Goal: Task Accomplishment & Management: Use online tool/utility

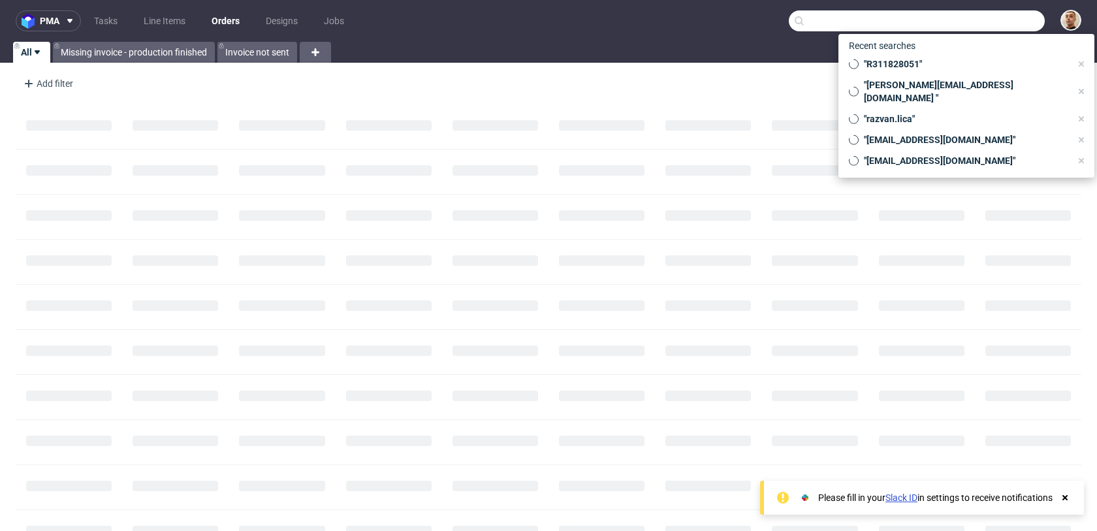
click at [1012, 25] on input "text" at bounding box center [917, 20] width 256 height 21
paste input "charlesmottiez@icloud.com."
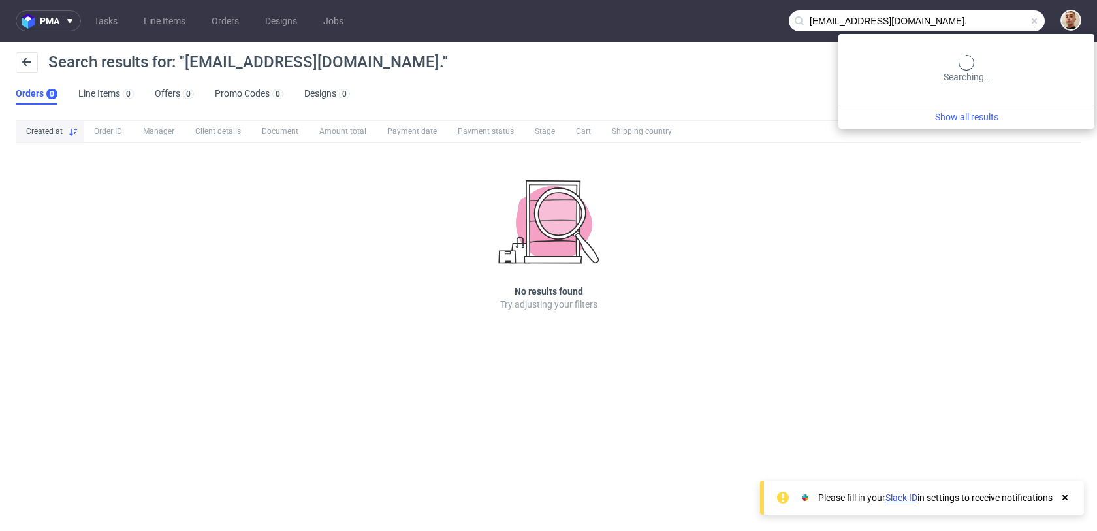
click at [985, 22] on input "charlesmottiez@icloud.com." at bounding box center [917, 20] width 256 height 21
click at [993, 23] on input "charlesmottiez@icloud.com." at bounding box center [917, 20] width 256 height 21
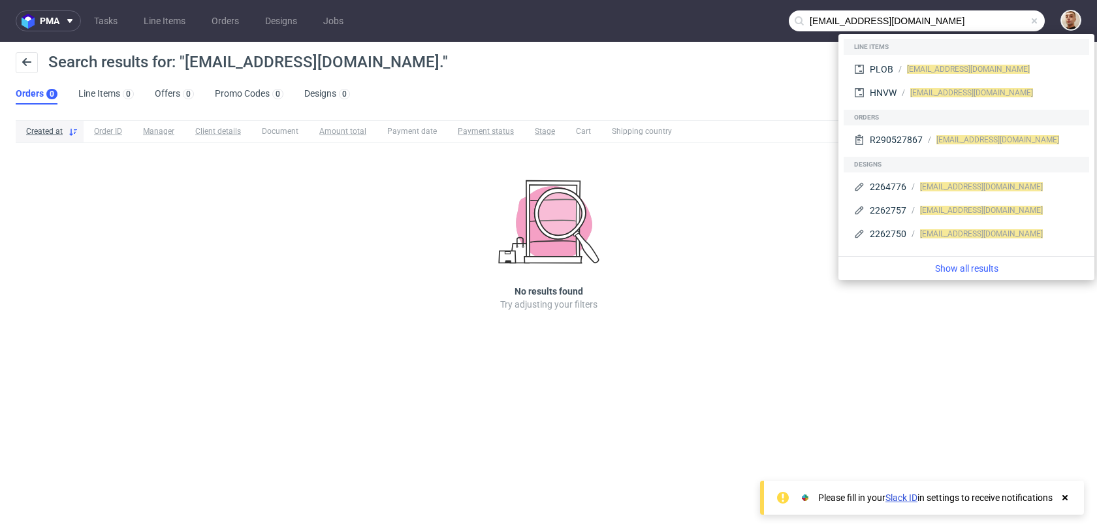
type input "[EMAIL_ADDRESS][DOMAIN_NAME]"
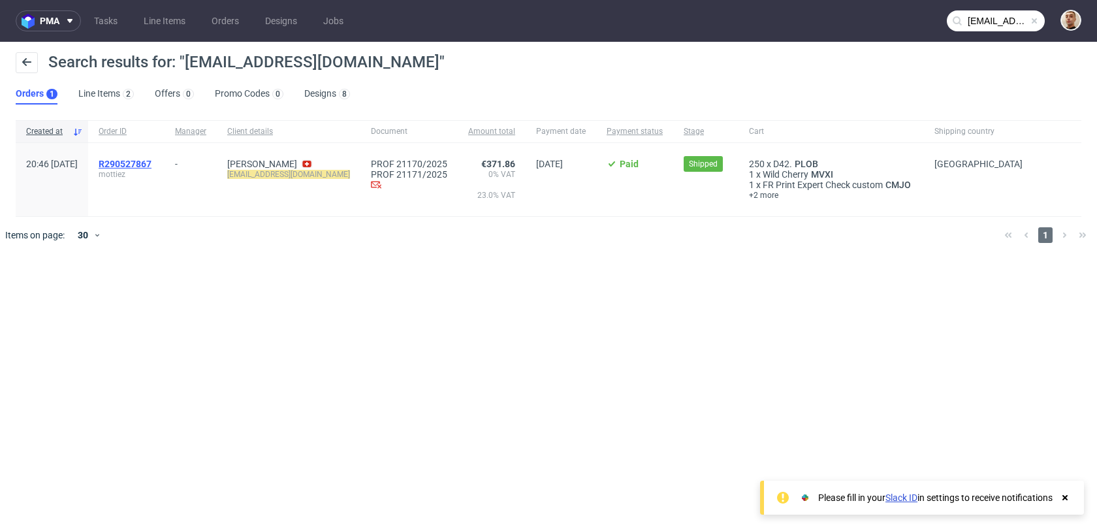
click at [152, 163] on span "R290527867" at bounding box center [125, 164] width 53 height 10
click at [297, 160] on link "[PERSON_NAME]" at bounding box center [262, 164] width 70 height 10
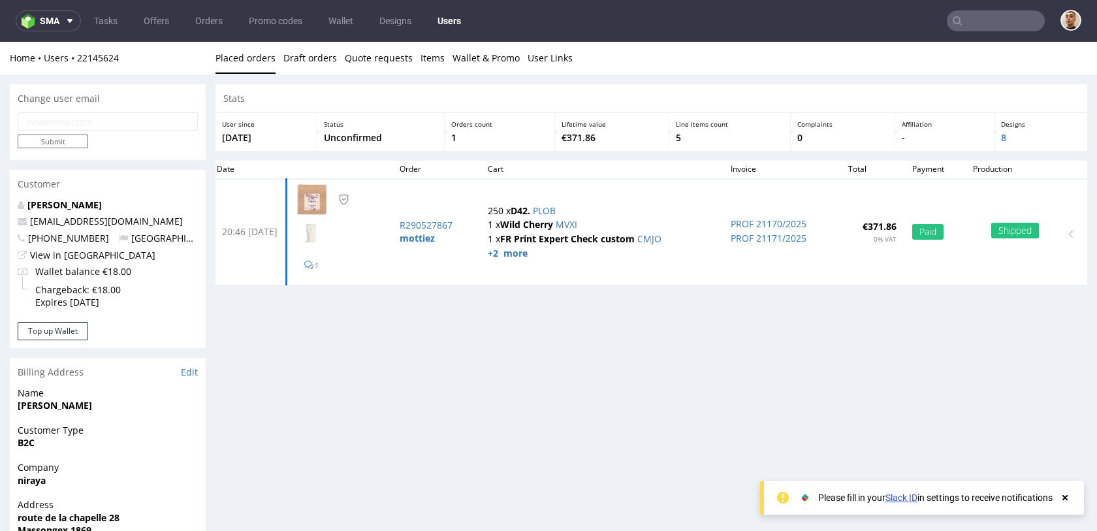
click at [142, 123] on input "email" at bounding box center [108, 121] width 180 height 18
paste input "charles.mottiez@icloud.com"
type input "charles.mottiez@icloud.com"
click at [80, 144] on input "Submit" at bounding box center [53, 142] width 71 height 14
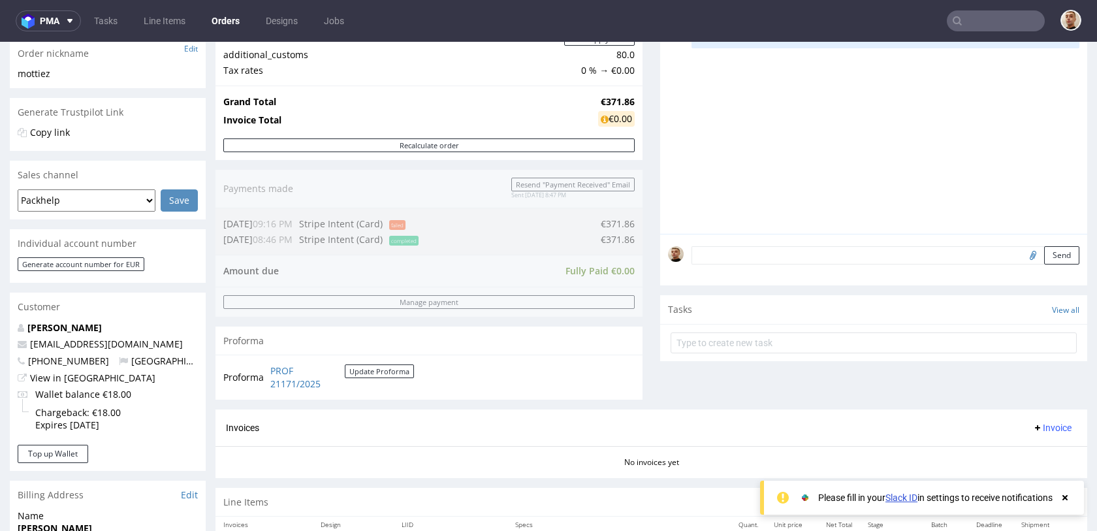
scroll to position [596, 0]
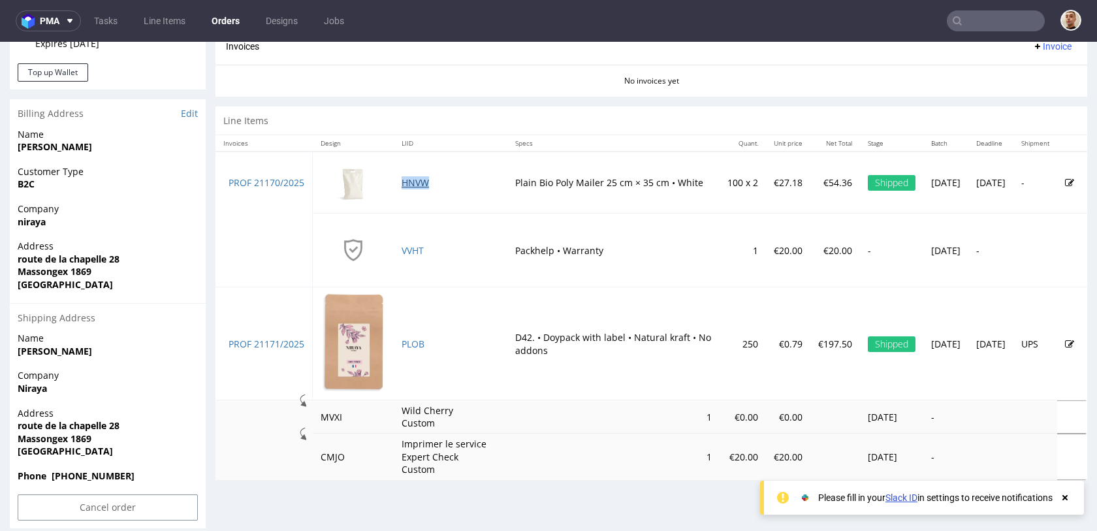
click at [422, 184] on link "HNVW" at bounding box center [415, 182] width 27 height 12
click at [415, 346] on link "PLOB" at bounding box center [413, 344] width 23 height 12
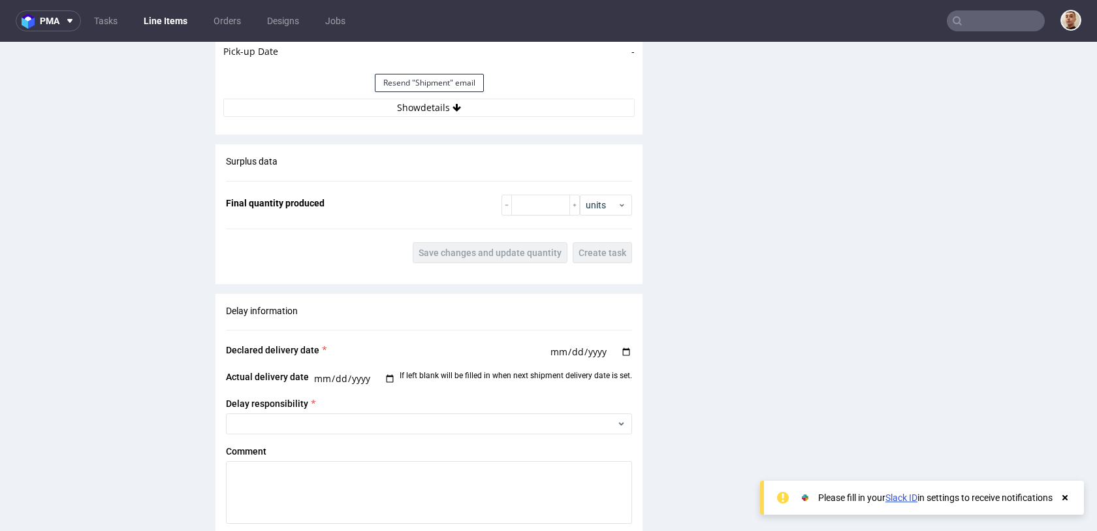
scroll to position [1336, 0]
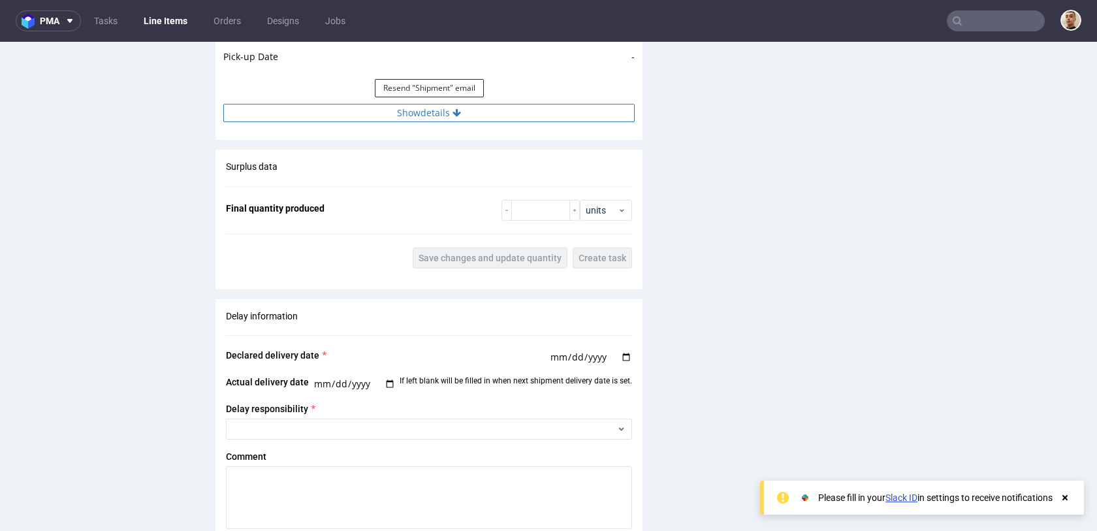
click at [531, 113] on button "Show details" at bounding box center [428, 113] width 411 height 18
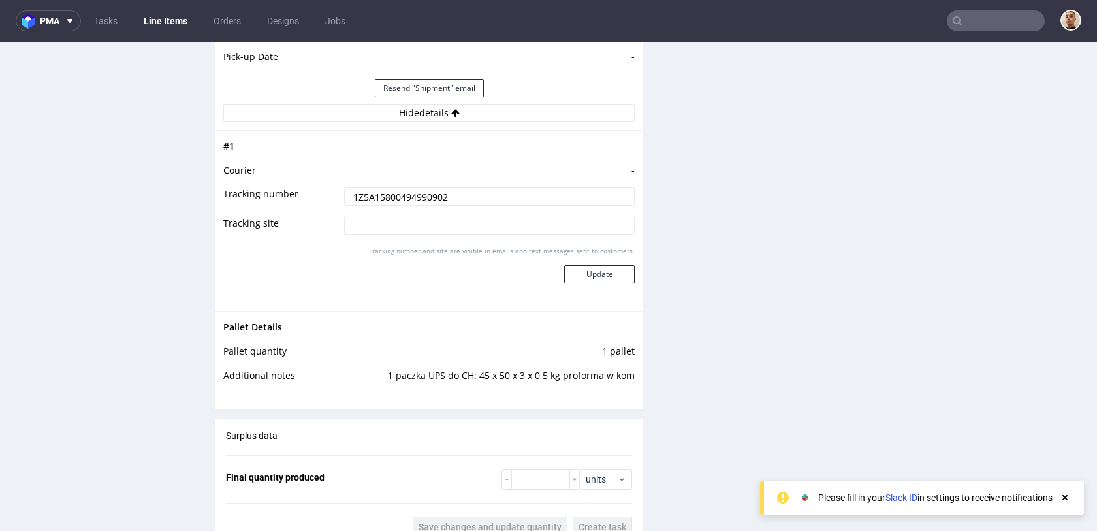
click at [502, 201] on input "1Z5A15800494990902" at bounding box center [489, 196] width 291 height 18
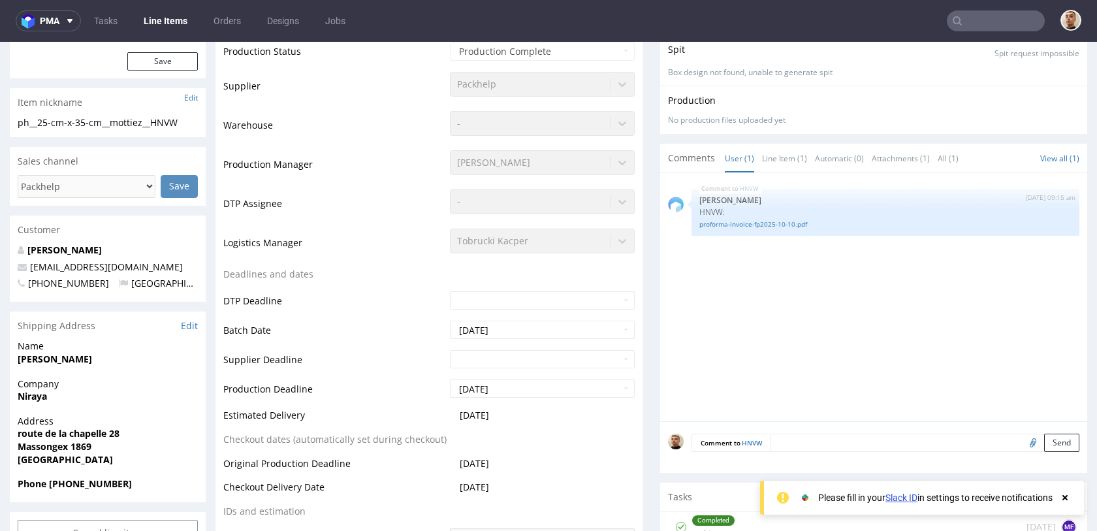
scroll to position [0, 0]
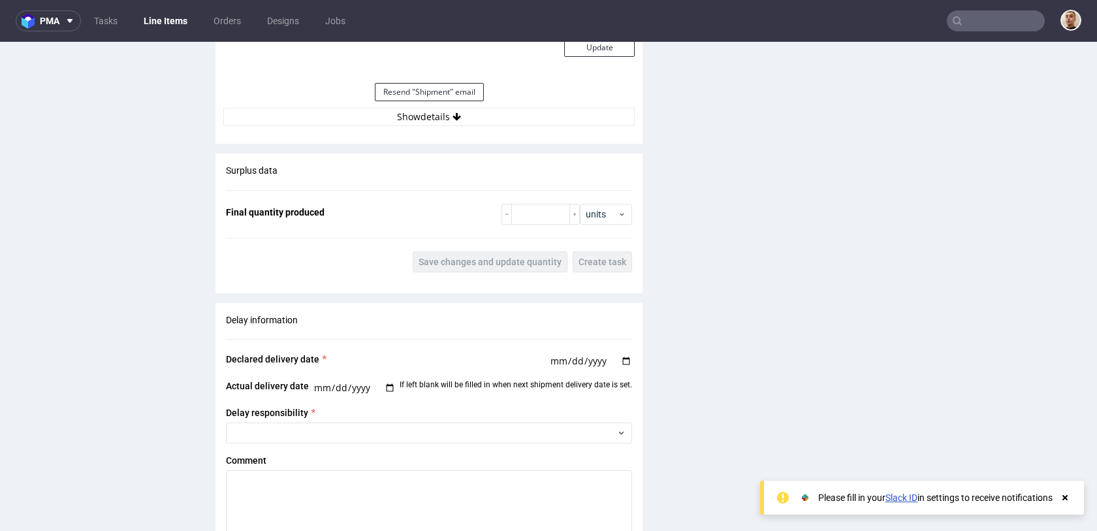
scroll to position [1539, 0]
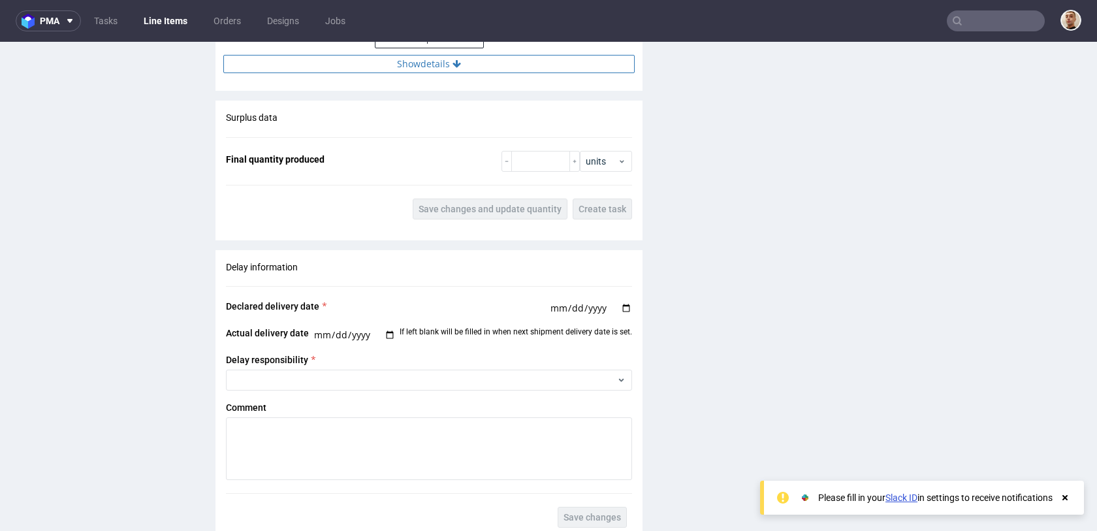
click at [487, 67] on button "Show details" at bounding box center [428, 64] width 411 height 18
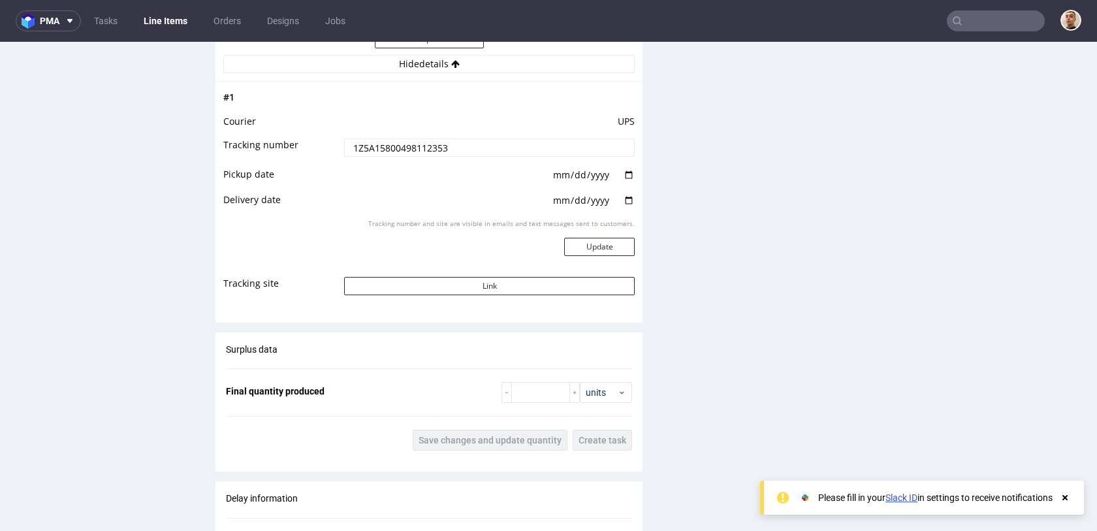
click at [479, 142] on input "1Z5A15800498112353" at bounding box center [489, 147] width 291 height 18
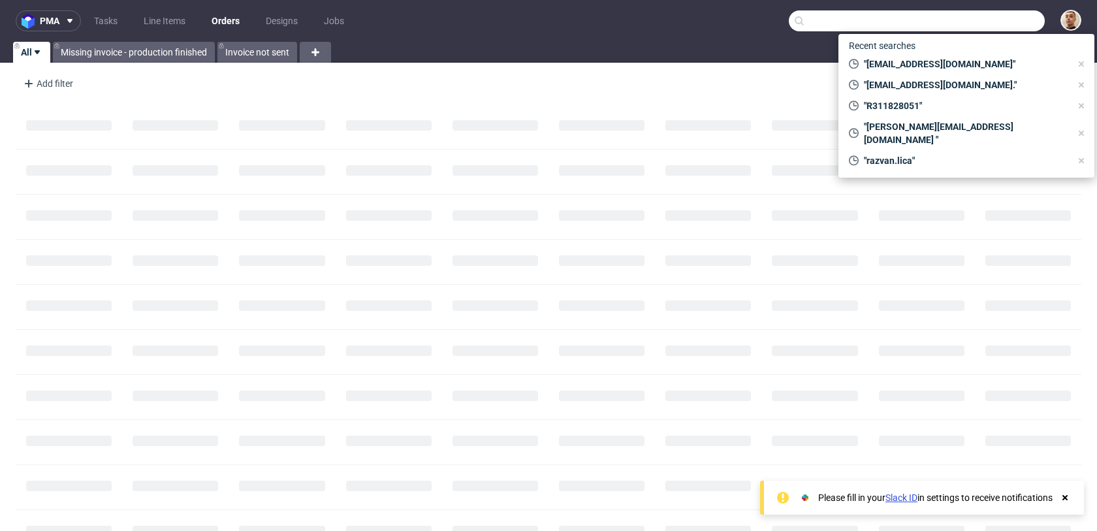
click at [1011, 25] on input "text" at bounding box center [917, 20] width 256 height 21
paste input "R059070172"
type input "R059070172"
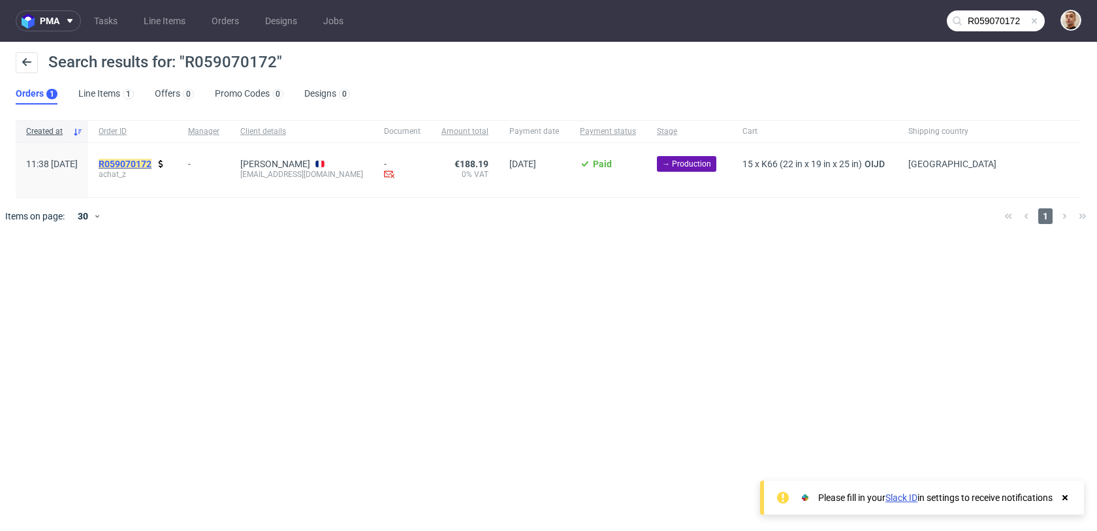
click at [152, 159] on mark "R059070172" at bounding box center [125, 164] width 53 height 10
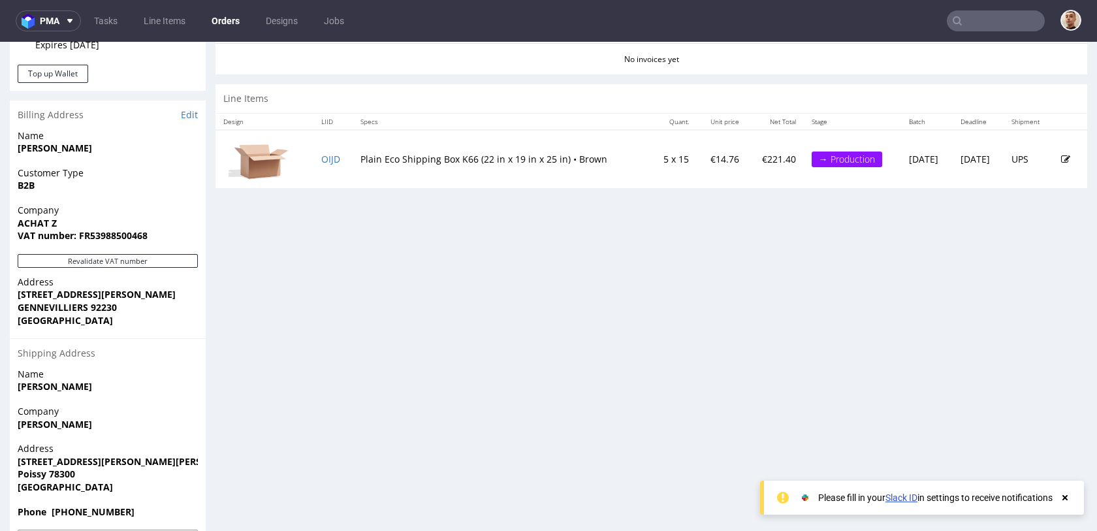
scroll to position [644, 0]
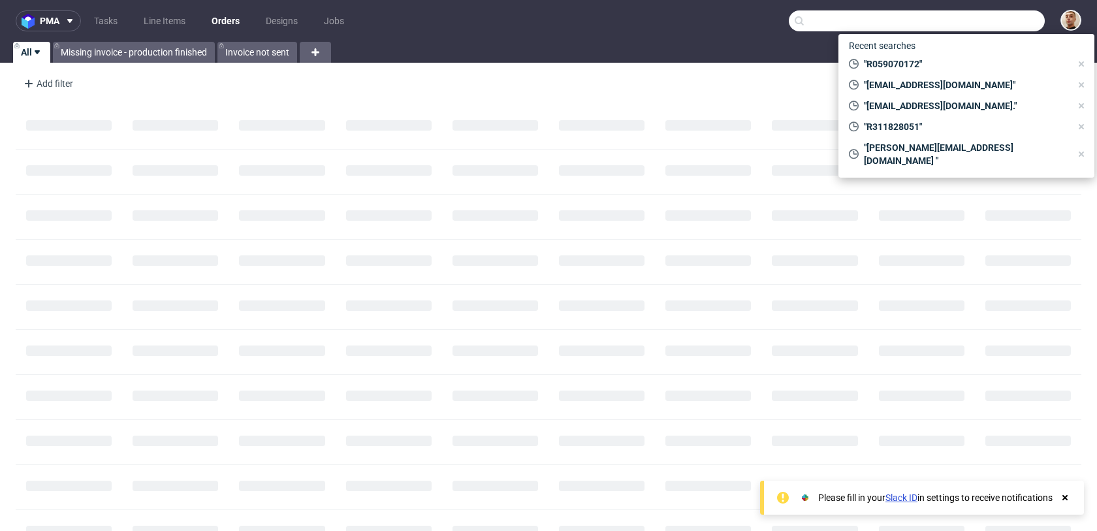
click at [988, 21] on input "text" at bounding box center [917, 20] width 256 height 21
paste input "R326998267"
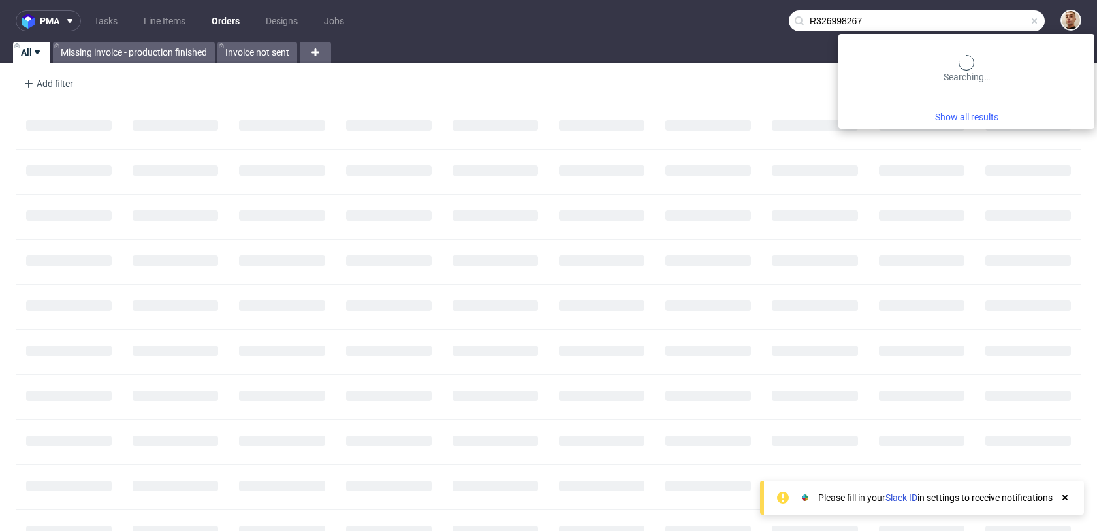
type input "R326998267"
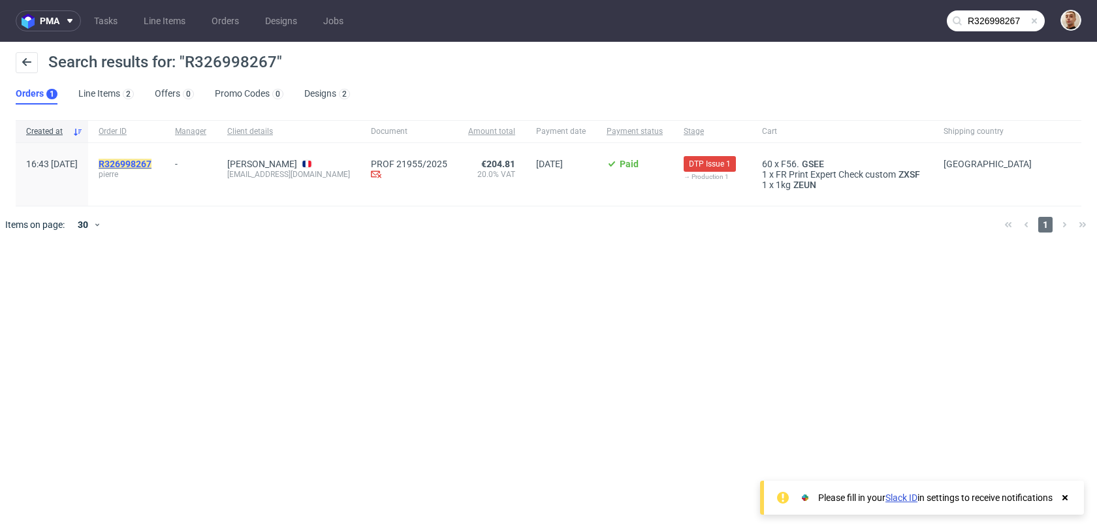
click at [152, 159] on mark "R326998267" at bounding box center [125, 164] width 53 height 10
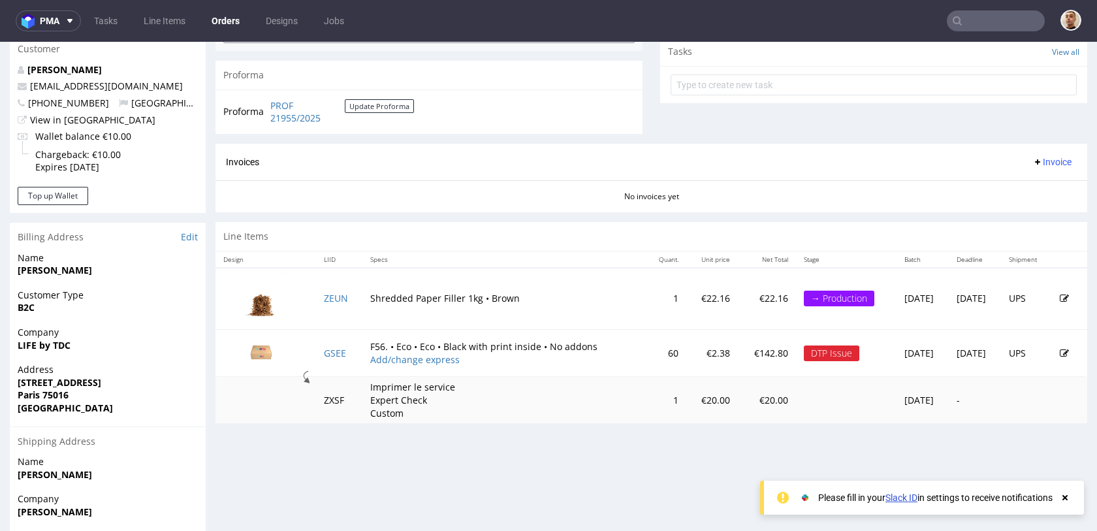
scroll to position [454, 0]
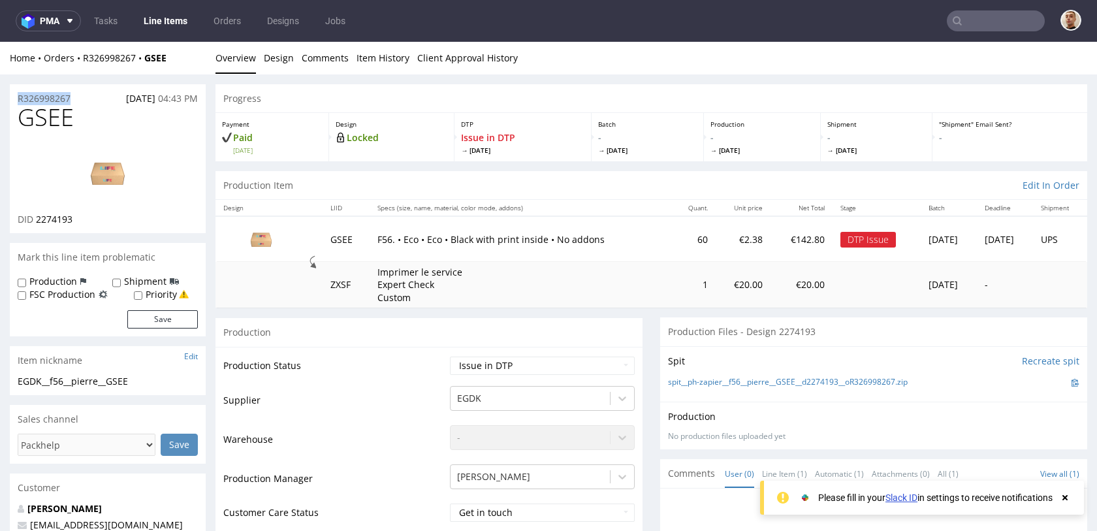
drag, startPoint x: 80, startPoint y: 102, endPoint x: 11, endPoint y: 99, distance: 68.6
click at [11, 99] on div "R326998267 11.10.2025 04:43 PM" at bounding box center [108, 94] width 196 height 21
copy p "R326998267"
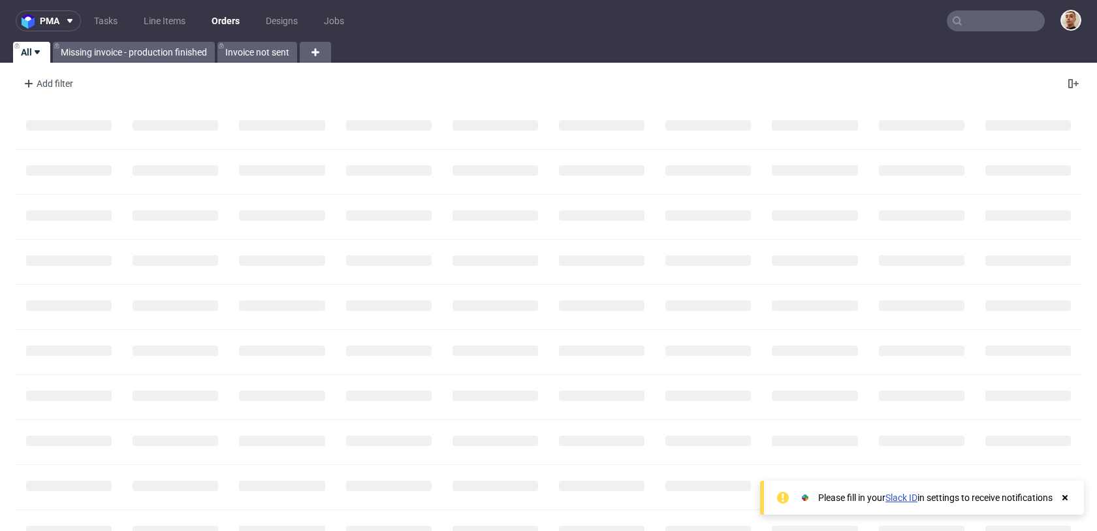
click at [971, 9] on nav "pma Tasks Line Items Orders Designs Jobs" at bounding box center [548, 21] width 1097 height 42
click at [971, 29] on input "text" at bounding box center [996, 20] width 98 height 21
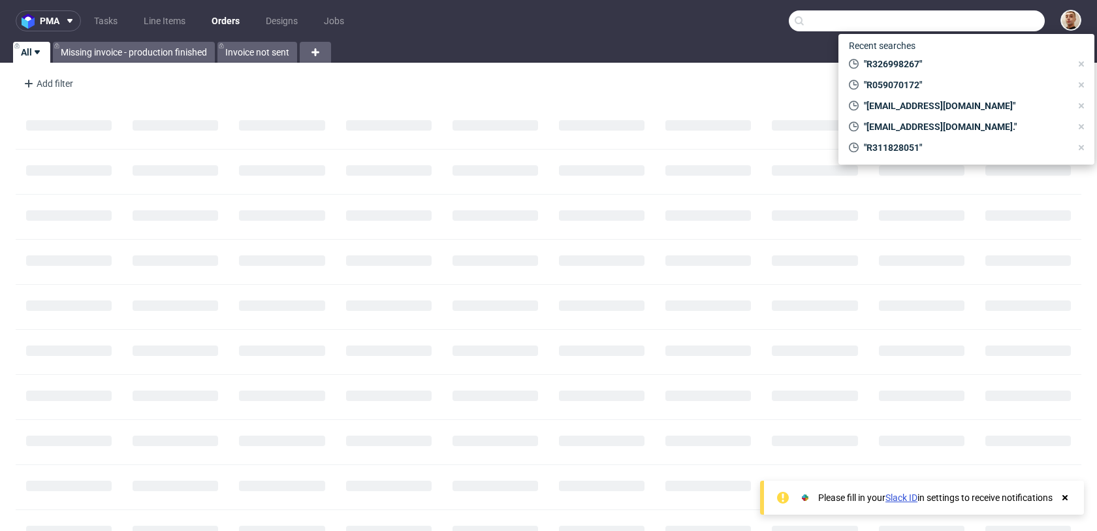
paste input "R405435928"
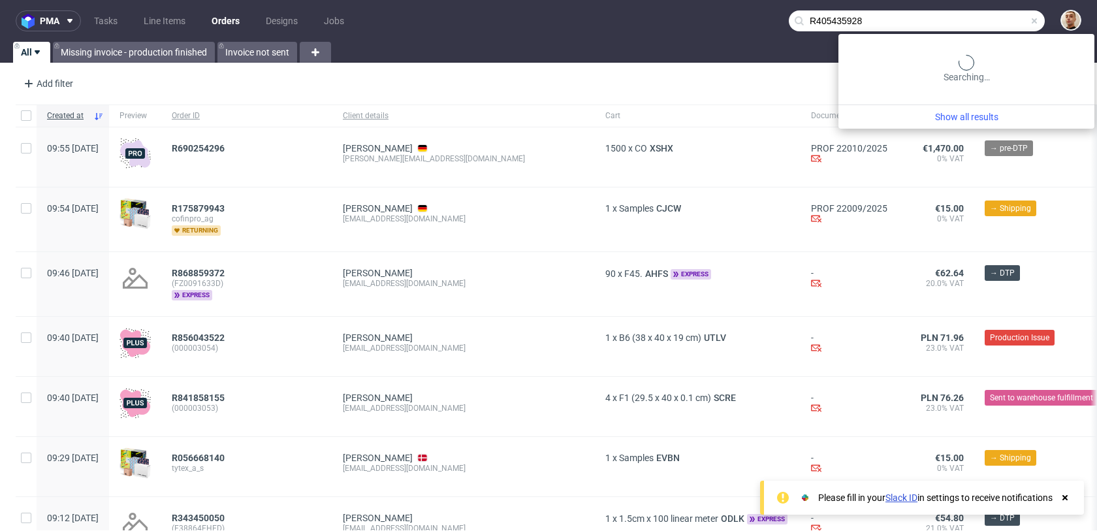
type input "R405435928"
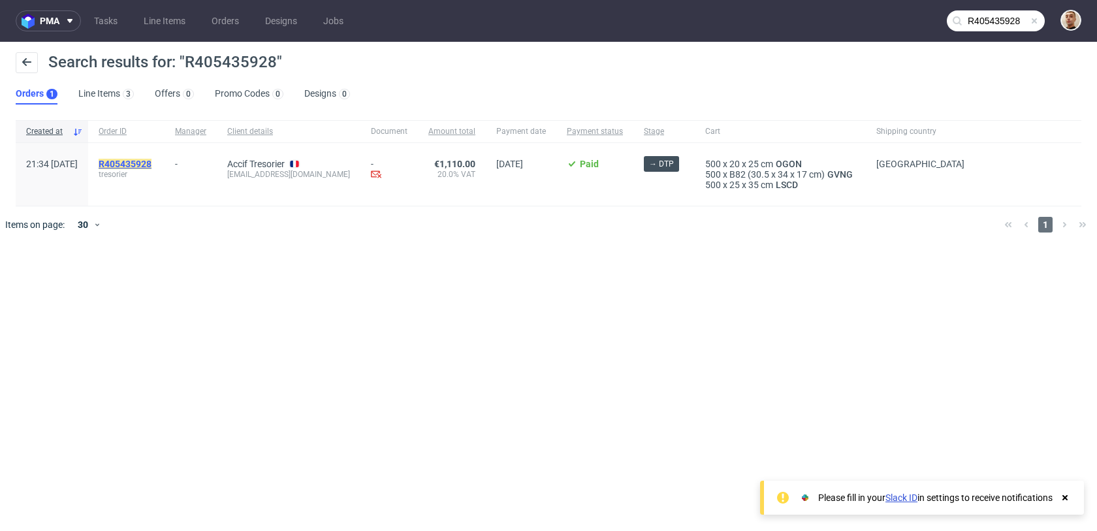
click at [152, 163] on mark "R405435928" at bounding box center [125, 164] width 53 height 10
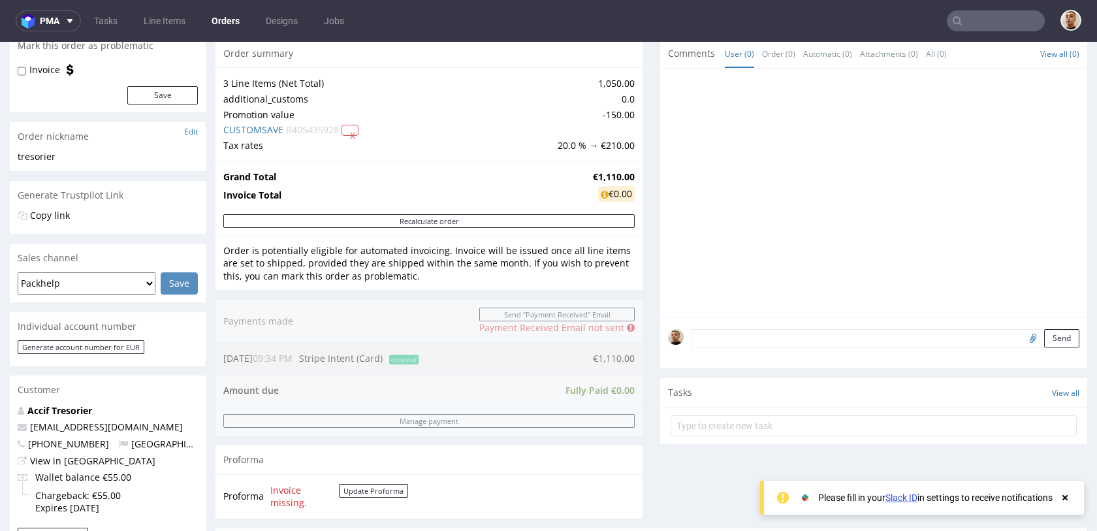
scroll to position [610, 0]
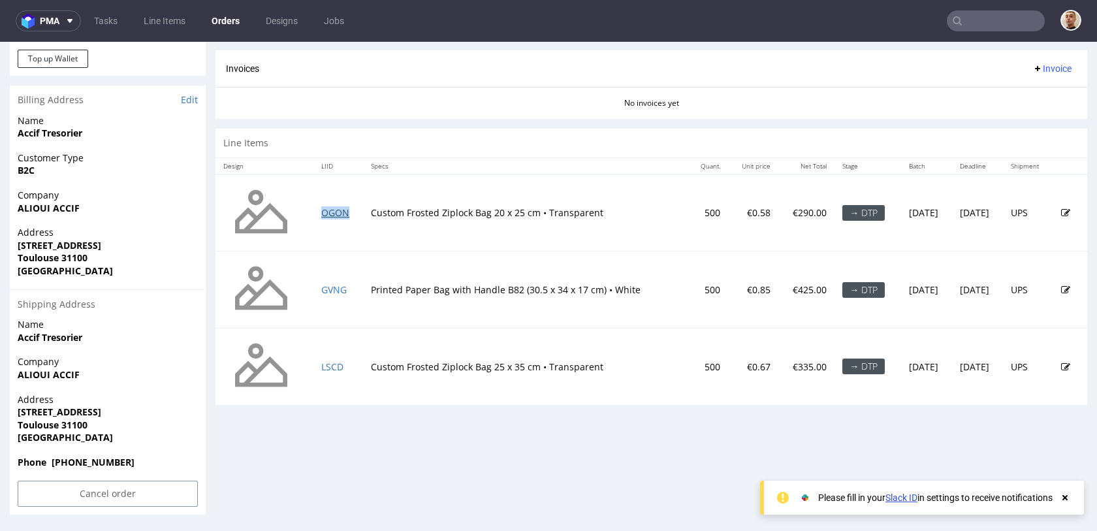
click at [336, 213] on link "OGON" at bounding box center [335, 212] width 28 height 12
click at [400, 255] on td "Printed Paper Bag with Handle B82 (30.5 x 34 x 17 cm) • White" at bounding box center [525, 289] width 325 height 77
click at [324, 287] on link "GVNG" at bounding box center [333, 289] width 25 height 12
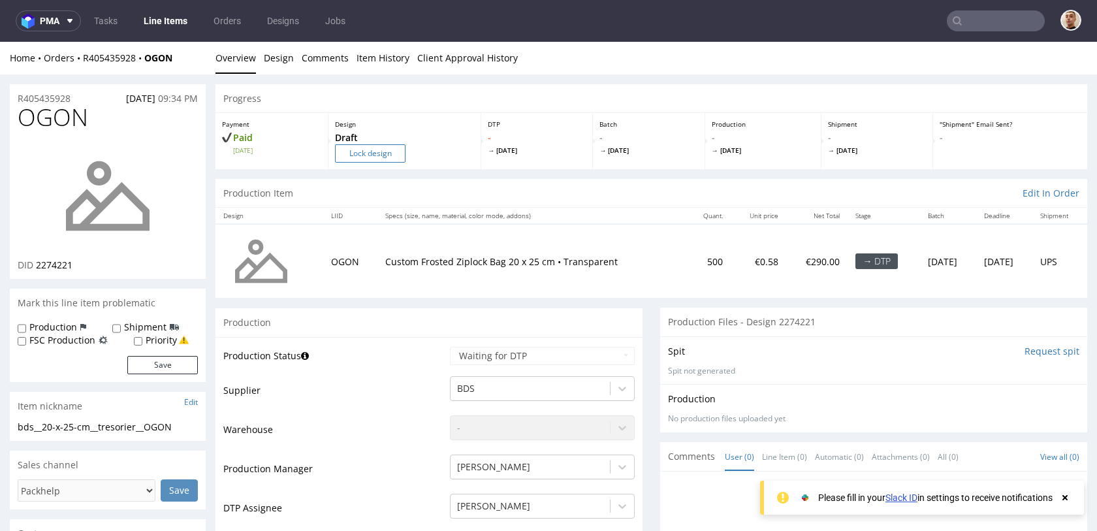
click at [338, 150] on input "Lock design" at bounding box center [370, 153] width 71 height 18
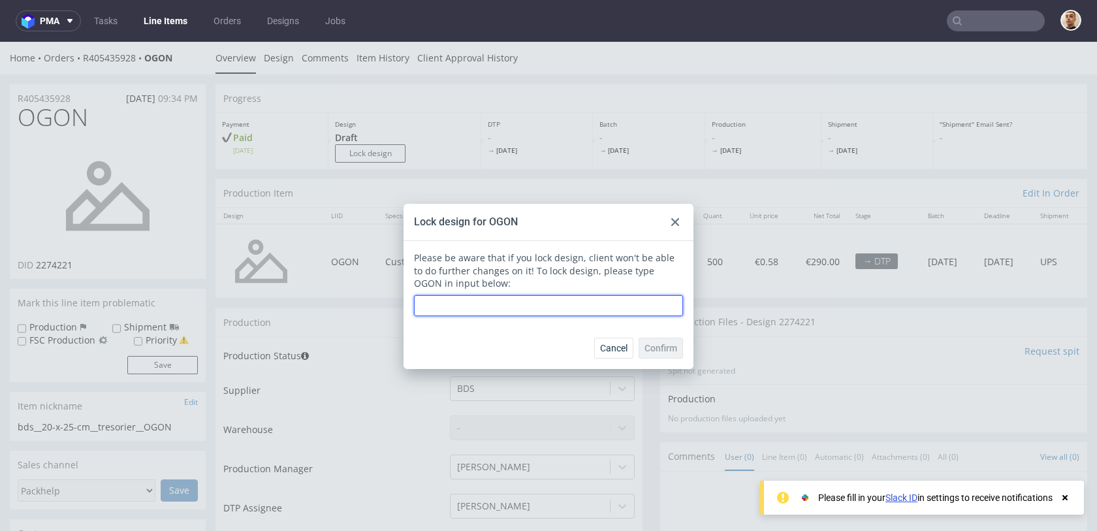
click at [506, 308] on input "text" at bounding box center [548, 305] width 269 height 21
type input "OGON"
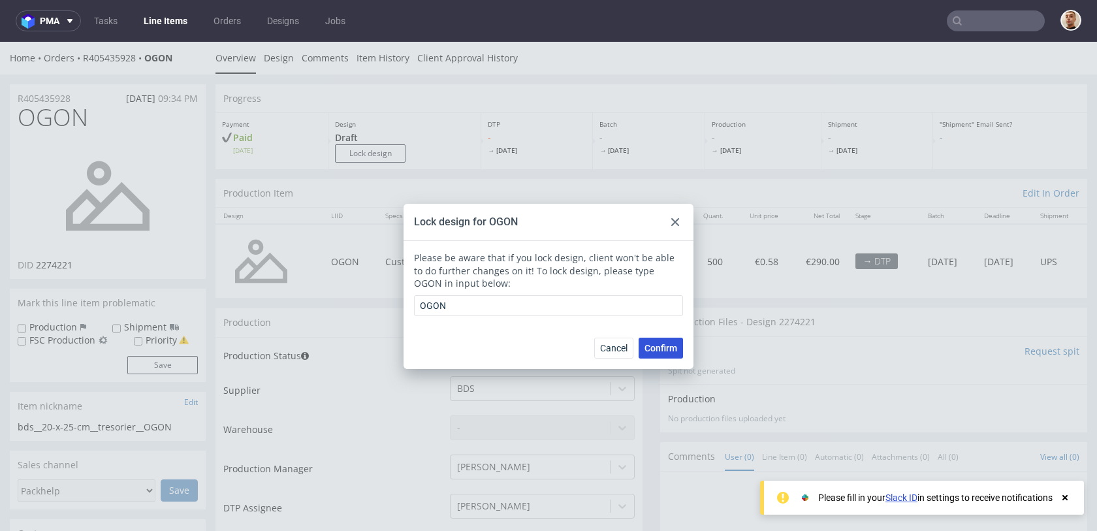
click at [660, 346] on span "Confirm" at bounding box center [661, 348] width 33 height 9
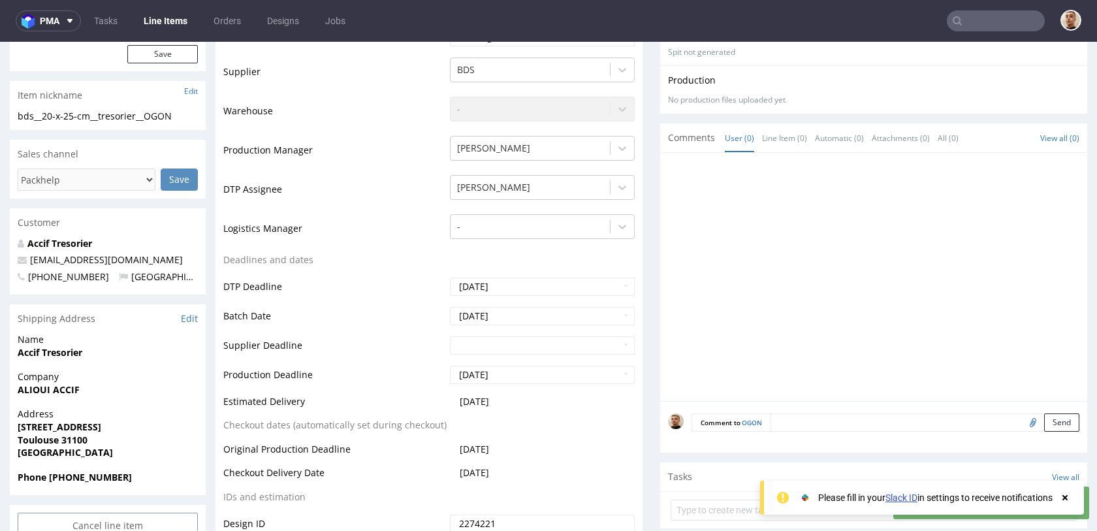
scroll to position [362, 0]
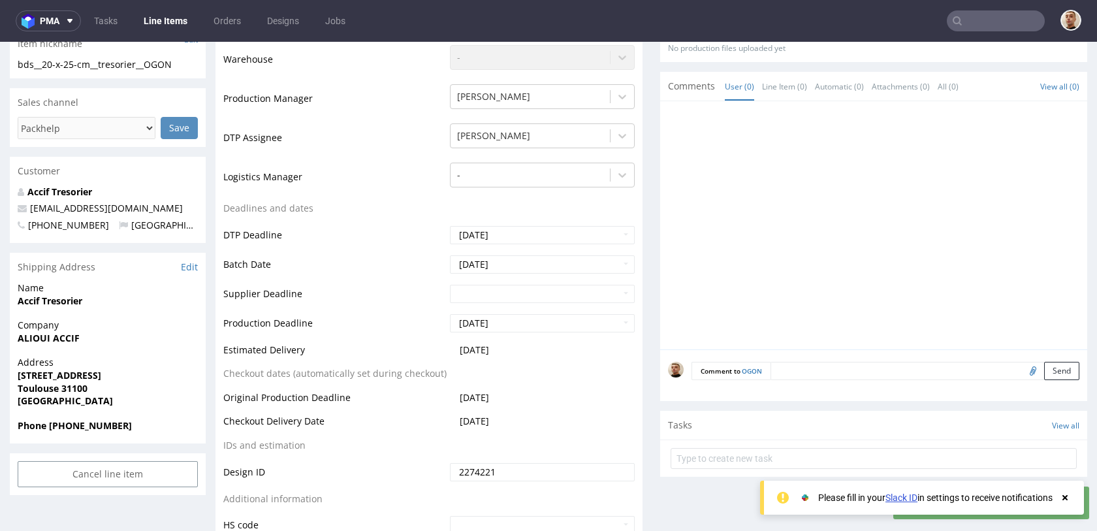
click at [1022, 362] on input "file" at bounding box center [1031, 370] width 18 height 17
type input "C:\fakepath\Ziplock_Bag_20-25.pdf"
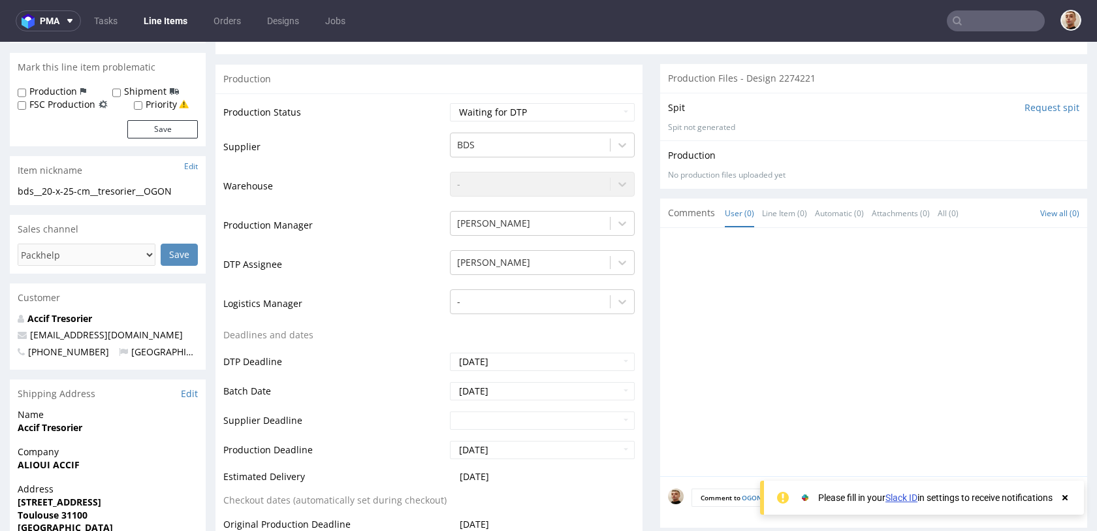
scroll to position [329, 0]
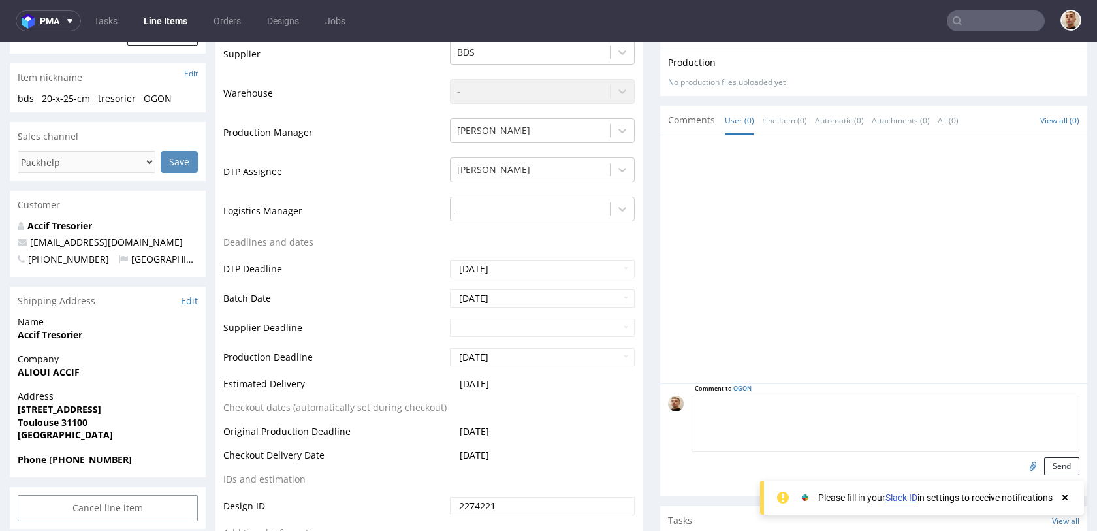
click at [941, 402] on textarea at bounding box center [886, 424] width 388 height 56
type textarea "design"
click at [1046, 464] on button "Send" at bounding box center [1061, 466] width 35 height 18
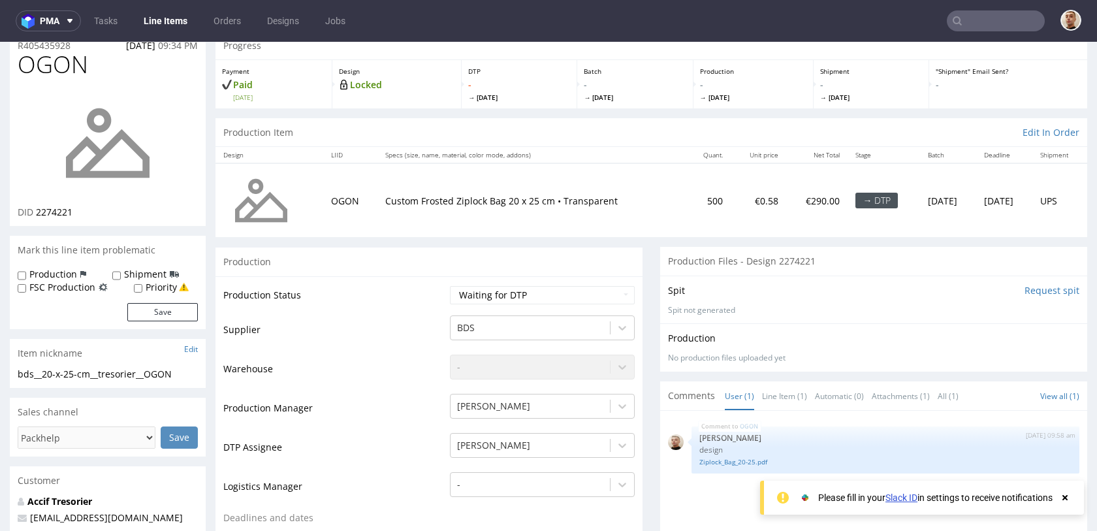
scroll to position [0, 0]
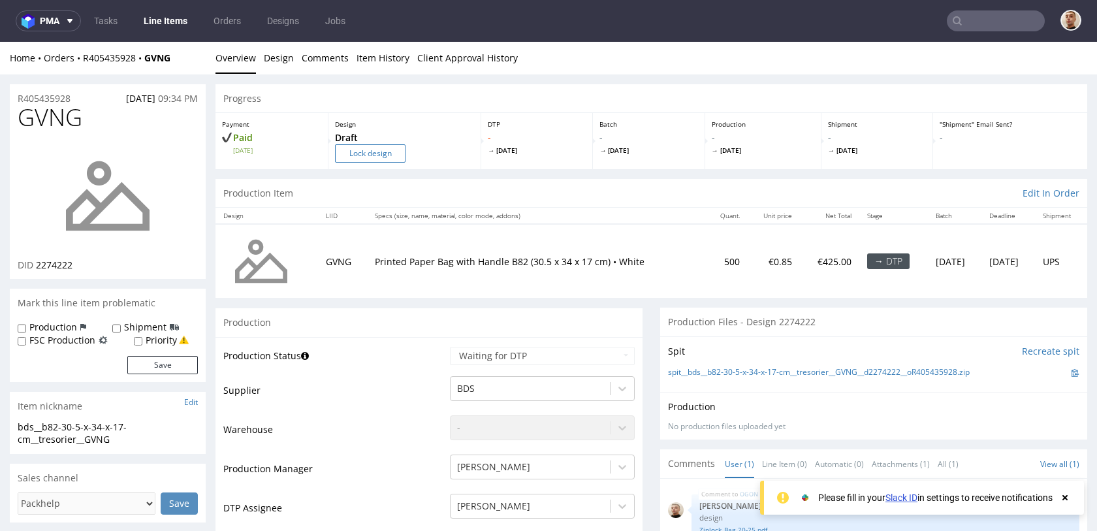
click at [383, 158] on input "Lock design" at bounding box center [370, 153] width 71 height 18
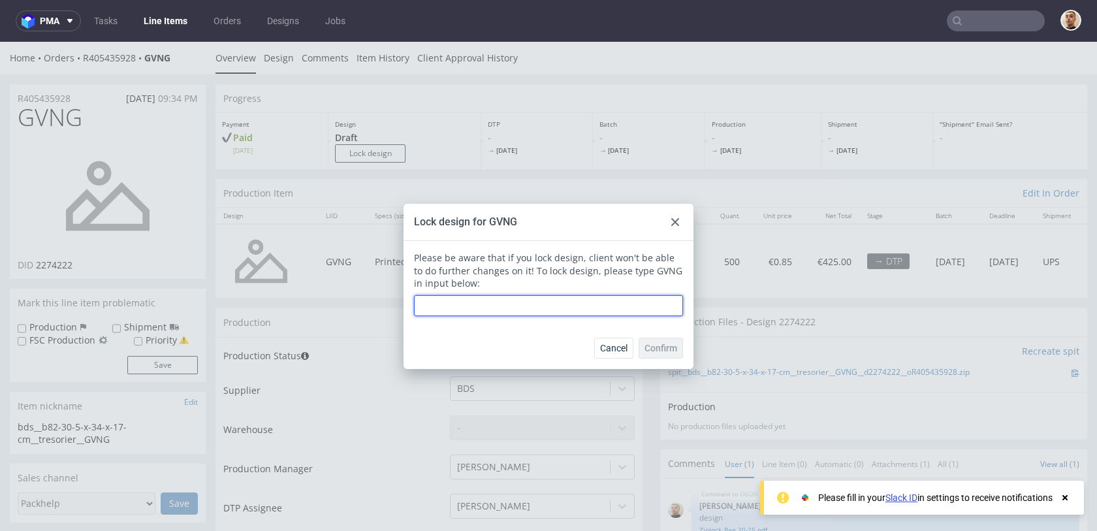
click at [470, 306] on input "text" at bounding box center [548, 305] width 269 height 21
type input "GVNG"
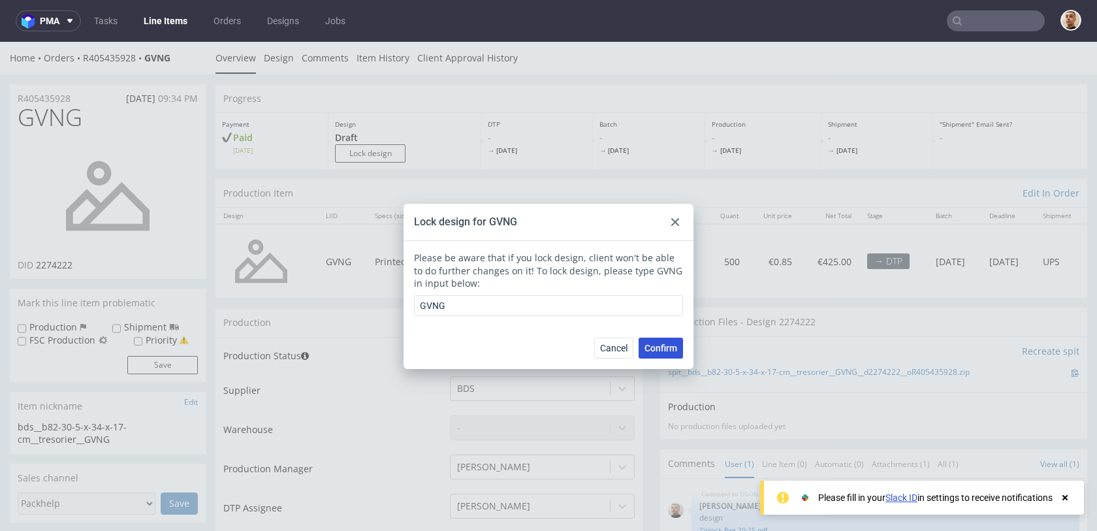
click at [648, 348] on span "Confirm" at bounding box center [661, 348] width 33 height 9
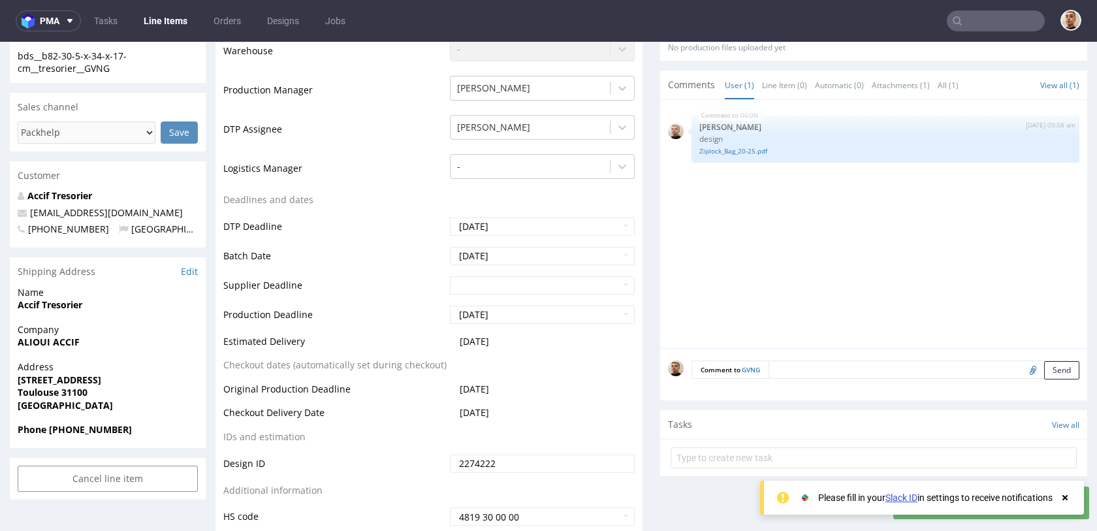
scroll to position [434, 0]
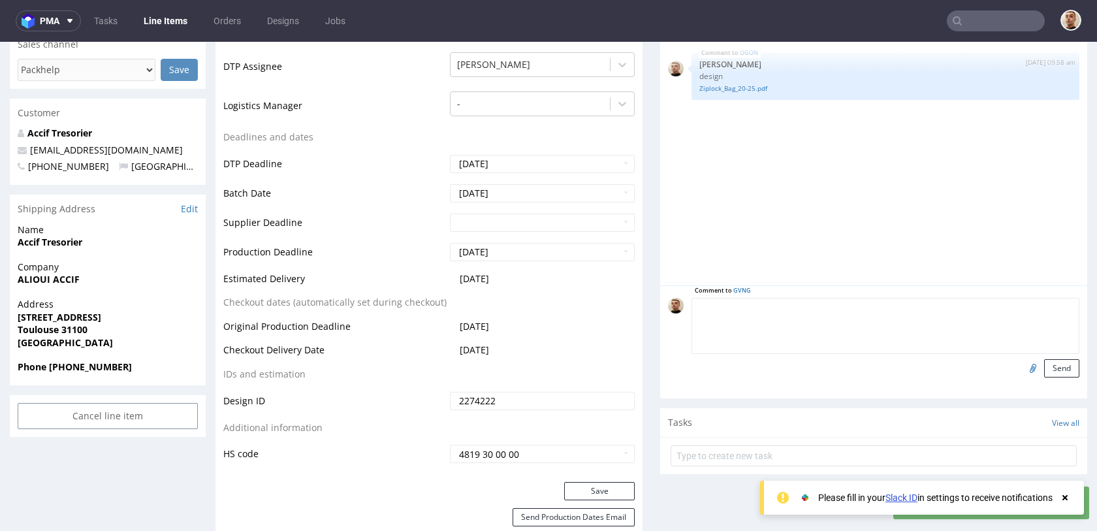
click at [796, 312] on textarea at bounding box center [886, 326] width 388 height 56
type textarea "design"
click at [1025, 370] on input "file" at bounding box center [1031, 367] width 18 height 17
type input "C:\fakepath\Bag_with_Handle_35.5-34.pdf"
click at [1048, 369] on button "Send" at bounding box center [1061, 368] width 35 height 18
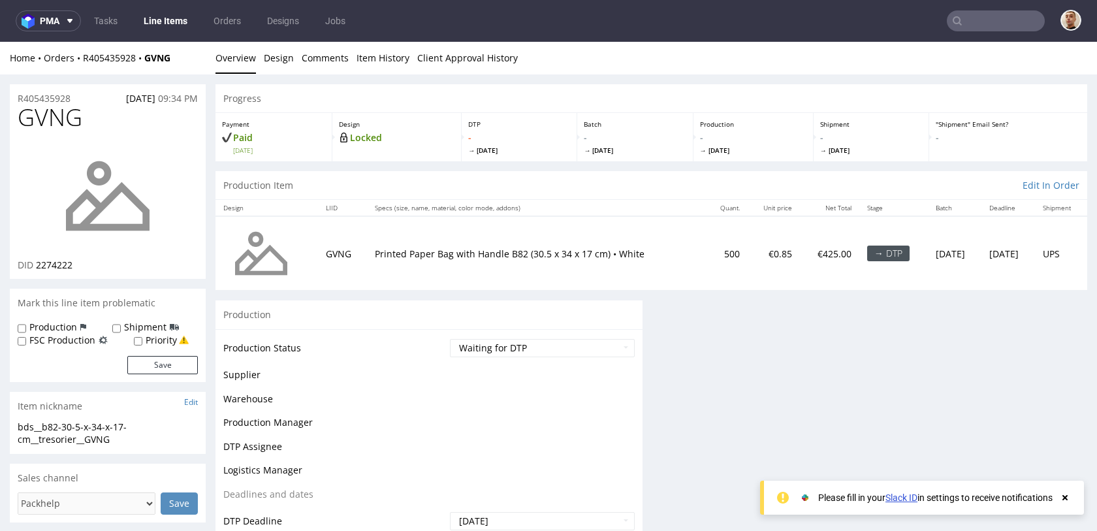
scroll to position [0, 0]
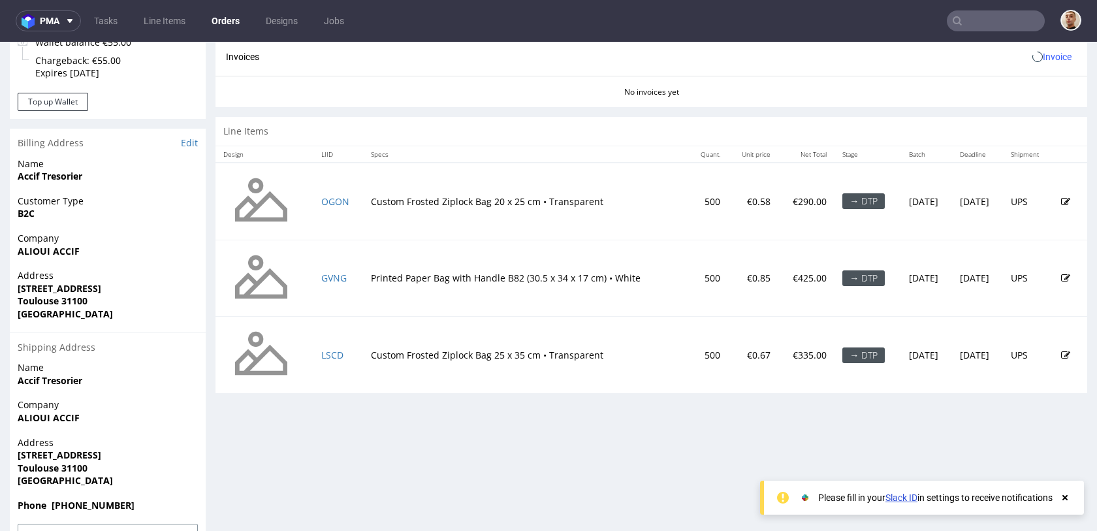
scroll to position [610, 0]
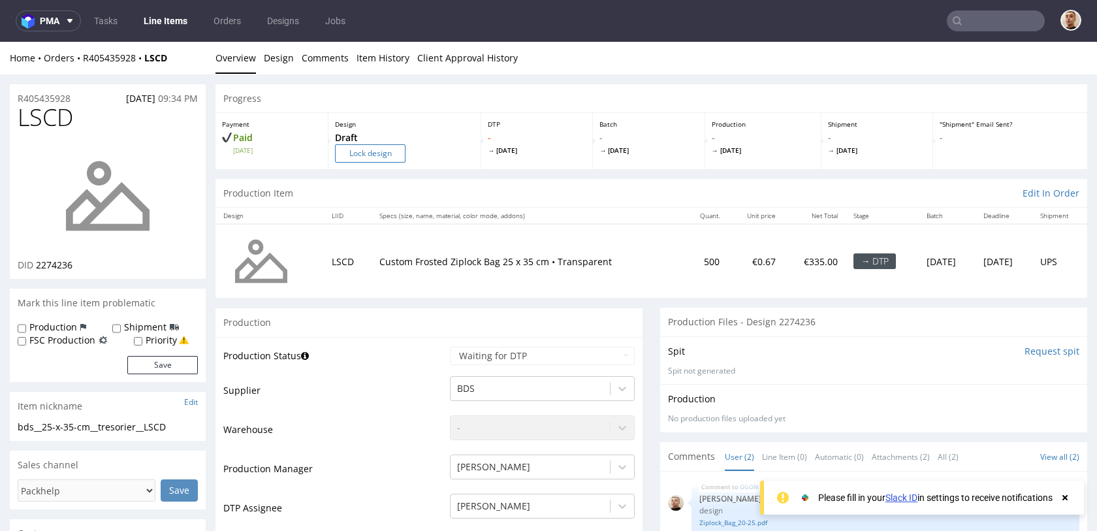
click at [381, 161] on input "Lock design" at bounding box center [370, 153] width 71 height 18
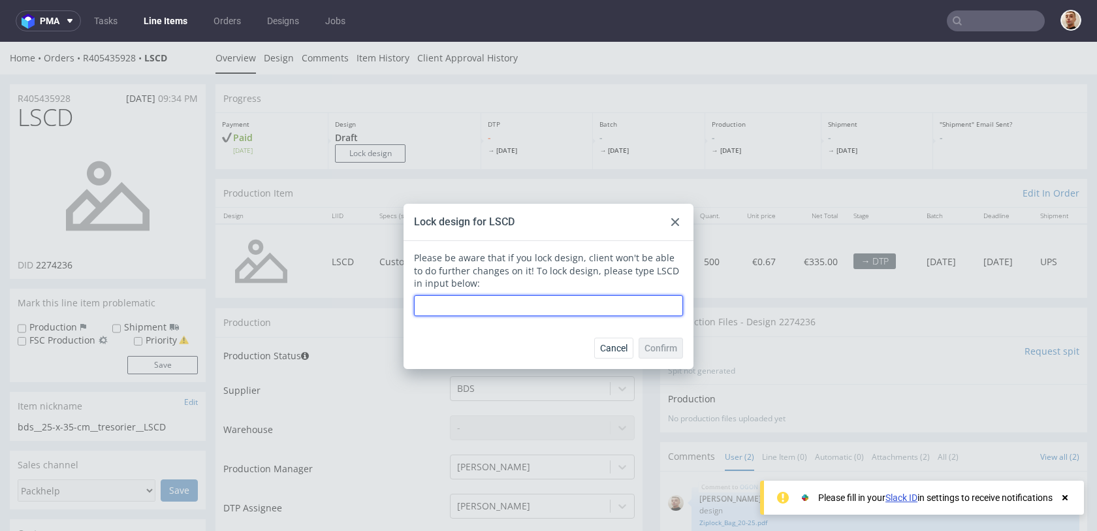
click at [454, 303] on input "text" at bounding box center [548, 305] width 269 height 21
type input "LSCD"
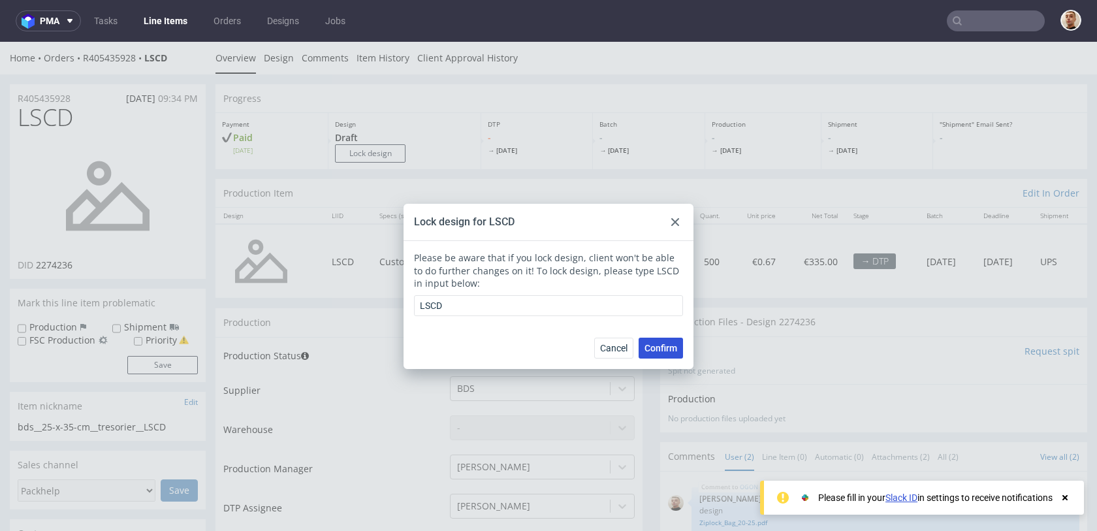
click at [646, 352] on span "Confirm" at bounding box center [661, 348] width 33 height 9
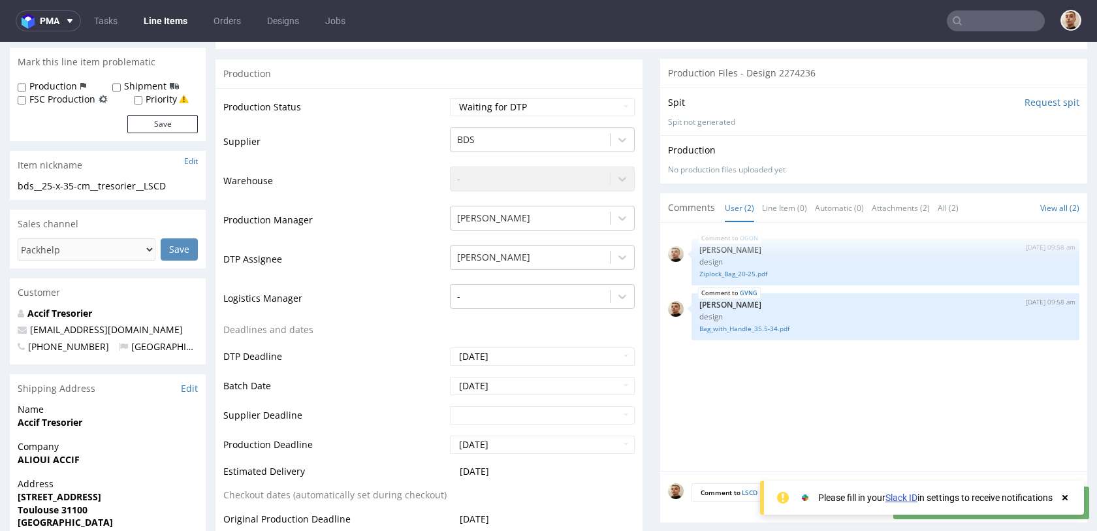
scroll to position [365, 0]
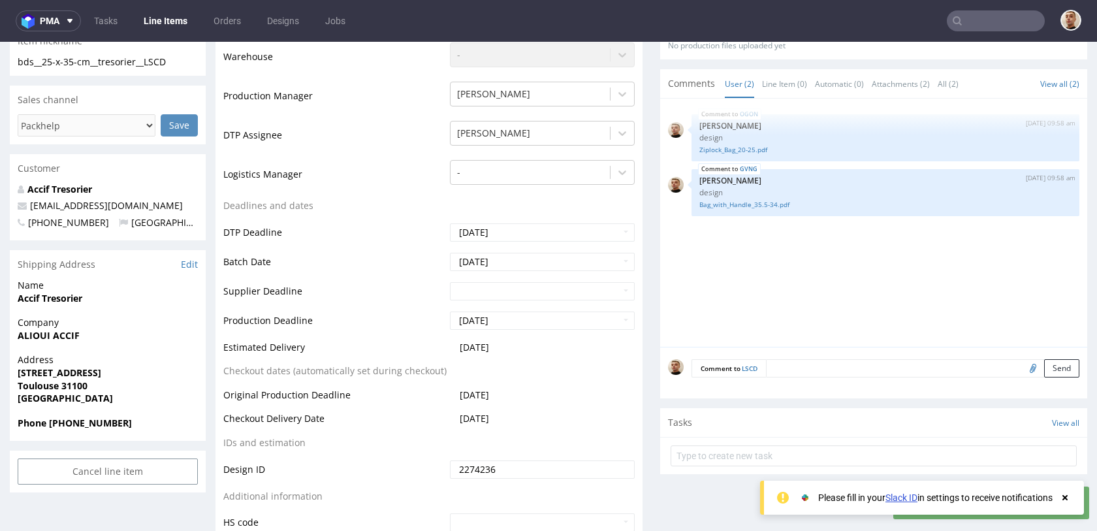
click at [802, 356] on div "Comment to LSCD Send" at bounding box center [873, 373] width 427 height 52
click at [801, 363] on textarea at bounding box center [923, 368] width 314 height 18
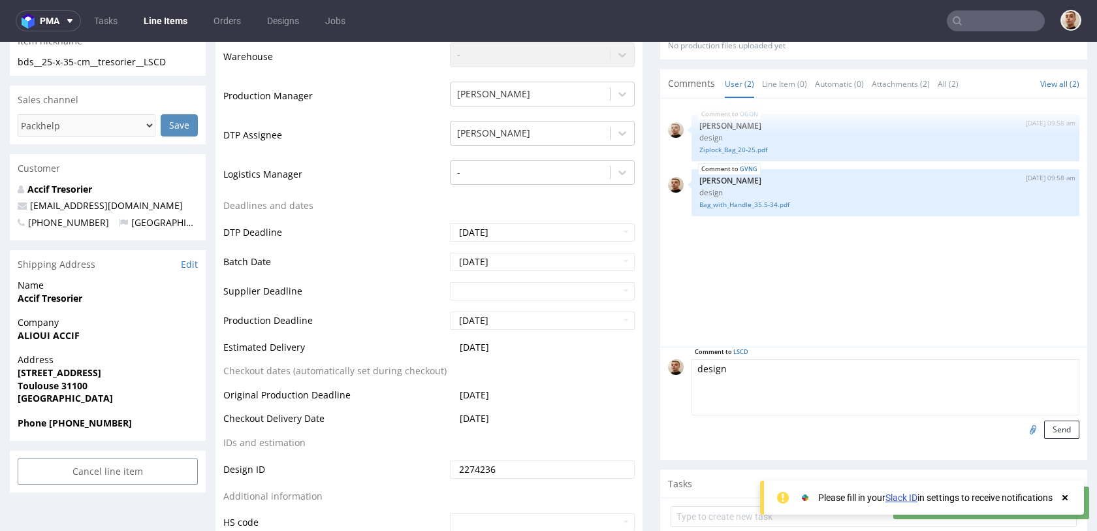
type textarea "design"
click at [1023, 425] on input "file" at bounding box center [1031, 429] width 18 height 17
type input "C:\fakepath\Ziplock_Bag_25-35.pdf"
click at [1049, 429] on button "Send" at bounding box center [1061, 430] width 35 height 18
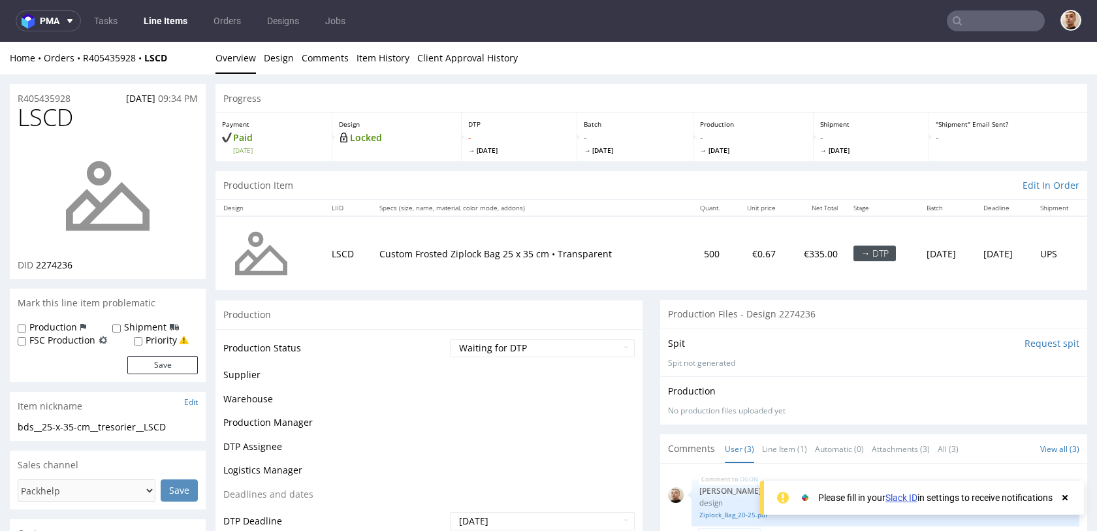
scroll to position [0, 0]
